Goal: Navigation & Orientation: Find specific page/section

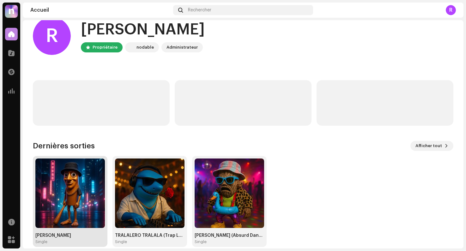
scroll to position [21, 0]
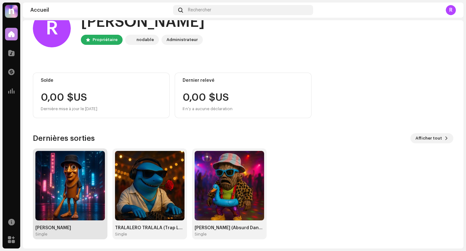
click at [71, 187] on img at bounding box center [69, 185] width 69 height 69
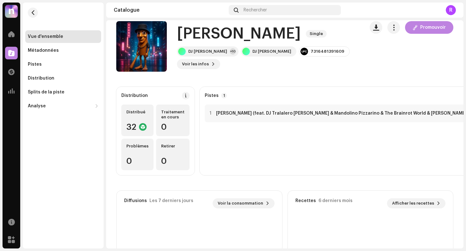
scroll to position [8, 0]
